Goal: Transaction & Acquisition: Purchase product/service

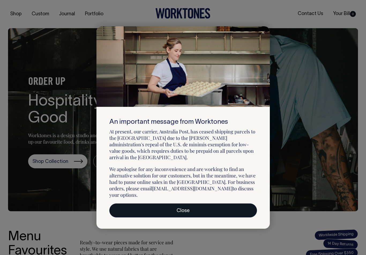
click at [197, 203] on link "Close" at bounding box center [183, 210] width 148 height 14
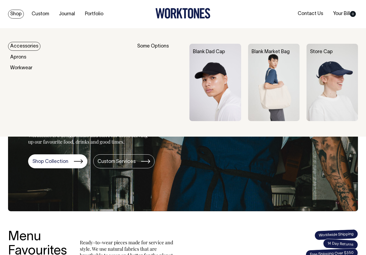
click at [29, 46] on link "Accessories" at bounding box center [24, 46] width 32 height 9
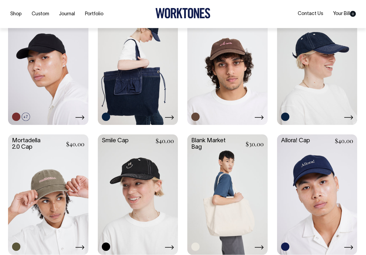
scroll to position [157, 0]
click at [68, 69] on link at bounding box center [48, 63] width 80 height 119
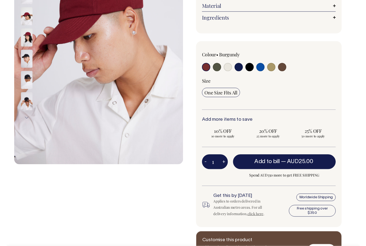
scroll to position [125, 0]
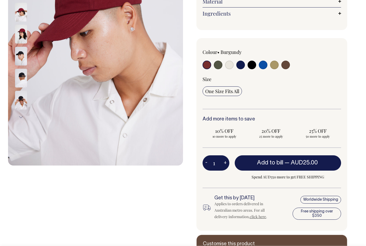
click at [216, 68] on input "radio" at bounding box center [218, 65] width 9 height 9
radio input "true"
select select "Olive"
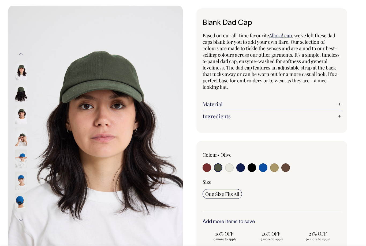
scroll to position [24, 0]
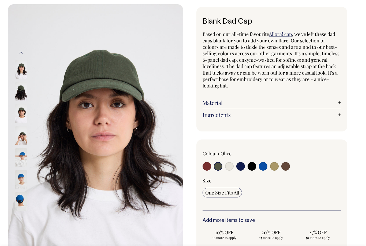
click at [287, 165] on input "radio" at bounding box center [286, 166] width 9 height 9
radio input "true"
select select "Espresso"
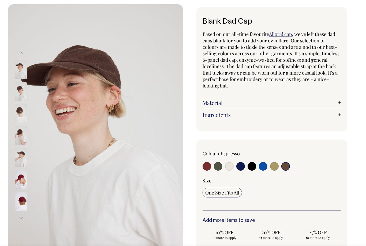
click at [278, 168] on input "radio" at bounding box center [274, 166] width 9 height 9
radio input "true"
select select "Washed Khaki"
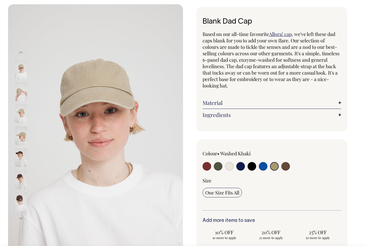
click at [218, 167] on input "radio" at bounding box center [218, 166] width 9 height 9
radio input "true"
select select "Olive"
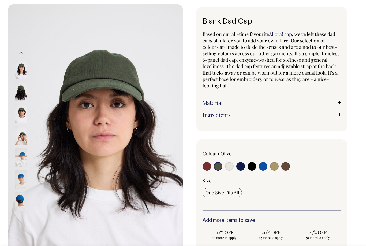
click at [277, 168] on input "radio" at bounding box center [274, 166] width 9 height 9
radio input "true"
select select "Washed Khaki"
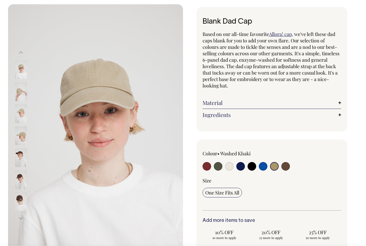
click at [233, 166] on input "radio" at bounding box center [229, 166] width 9 height 9
radio input "true"
select select "Natural"
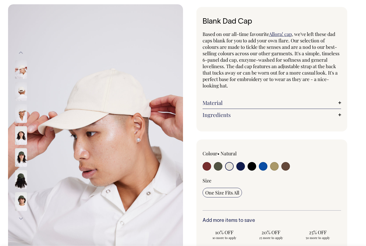
click at [256, 163] on input "radio" at bounding box center [252, 166] width 9 height 9
radio input "true"
select select "Black"
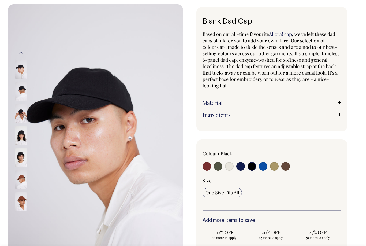
click at [290, 164] on input "radio" at bounding box center [286, 166] width 9 height 9
radio input "true"
select select "Espresso"
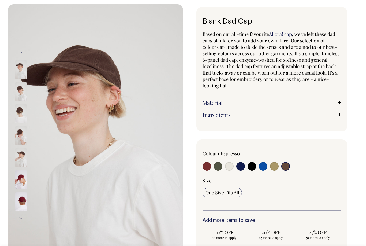
click at [276, 166] on input "radio" at bounding box center [274, 166] width 9 height 9
radio input "true"
select select "Washed Khaki"
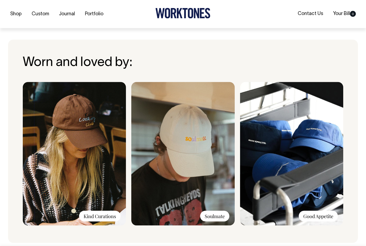
scroll to position [379, 0]
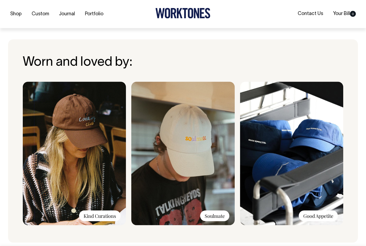
click at [292, 148] on img at bounding box center [291, 154] width 103 height 144
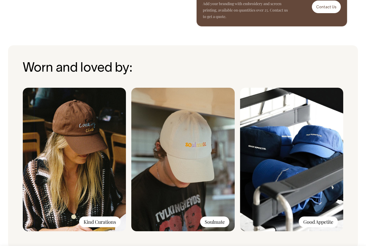
scroll to position [374, 0]
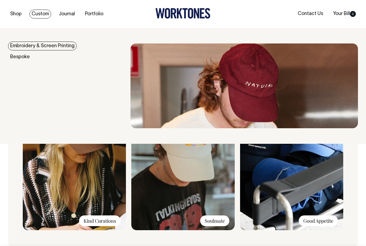
click at [69, 46] on link "Embroidery & Screen Printing" at bounding box center [42, 46] width 69 height 9
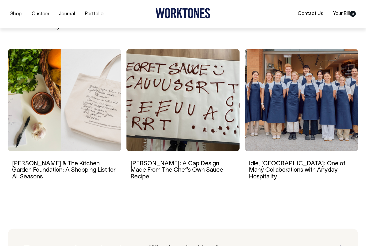
scroll to position [880, 0]
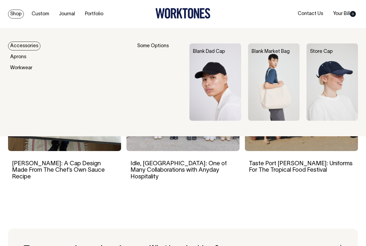
click at [332, 92] on img at bounding box center [333, 81] width 52 height 77
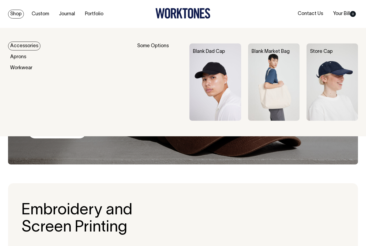
scroll to position [897, 0]
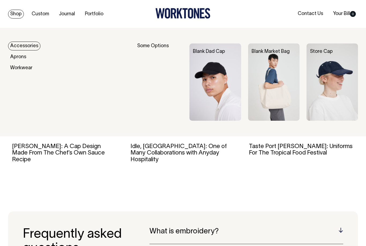
click at [211, 53] on link "Blank Dad Cap" at bounding box center [209, 51] width 32 height 5
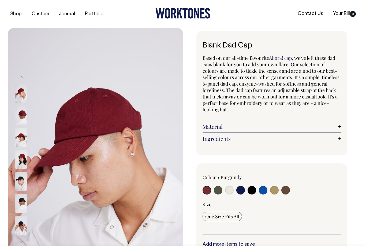
click at [285, 191] on input "radio" at bounding box center [286, 190] width 9 height 9
radio input "true"
select select "Espresso"
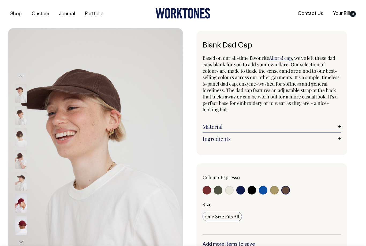
click at [222, 188] on input "radio" at bounding box center [218, 190] width 9 height 9
radio input "true"
select select "Olive"
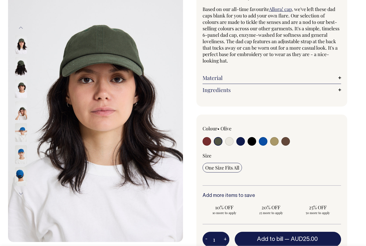
scroll to position [47, 0]
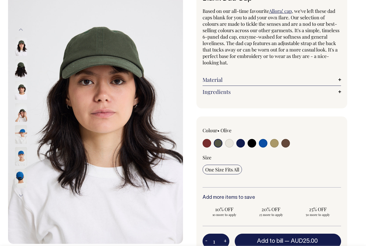
click at [229, 141] on input "radio" at bounding box center [229, 143] width 9 height 9
radio input "true"
select select "Natural"
